Goal: Find specific page/section: Find specific page/section

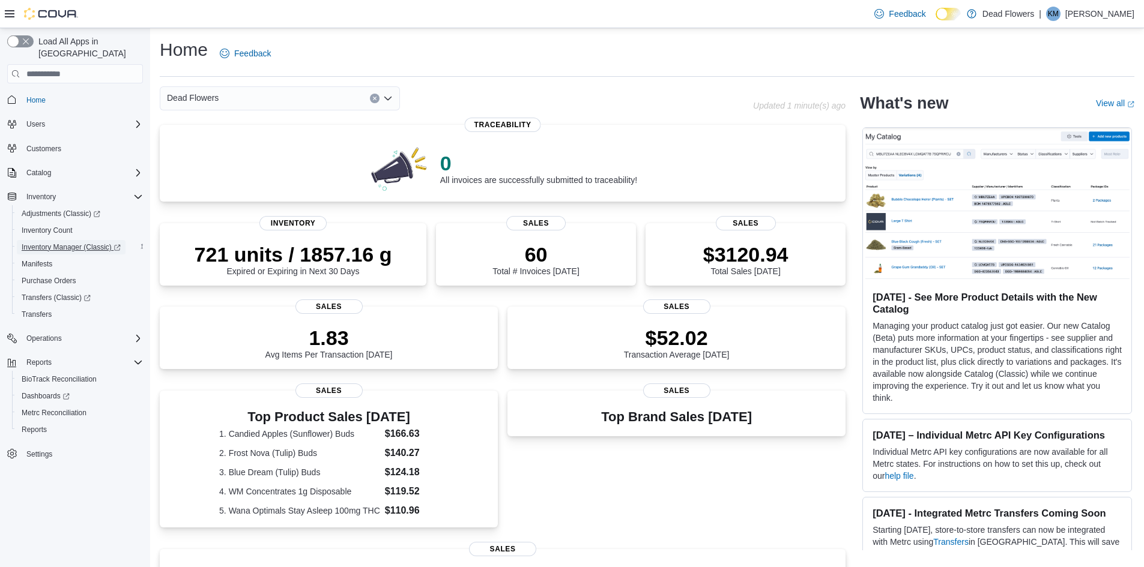
click at [65, 243] on span "Inventory Manager (Classic)" at bounding box center [71, 248] width 99 height 10
